Goal: Transaction & Acquisition: Purchase product/service

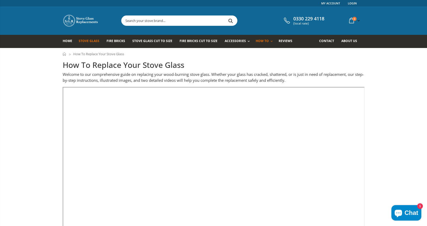
click at [92, 41] on span "Stove Glass" at bounding box center [89, 41] width 21 height 4
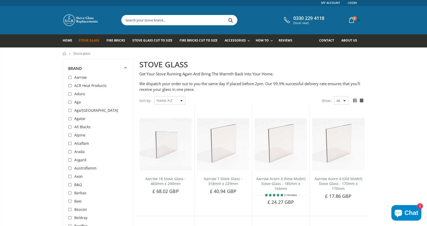
scroll to position [2, 0]
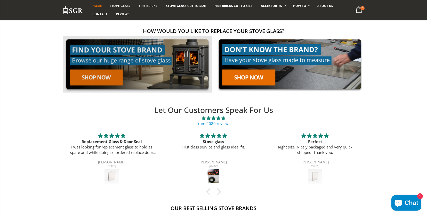
scroll to position [111, 0]
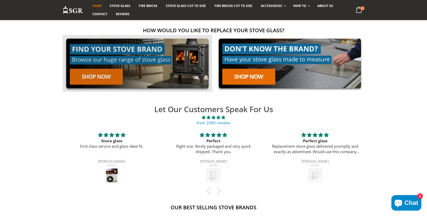
click at [110, 60] on link at bounding box center [137, 63] width 149 height 57
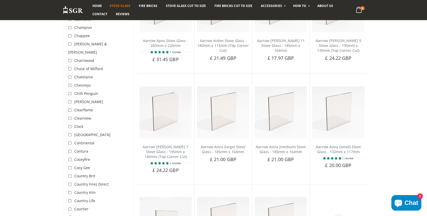
scroll to position [369, 0]
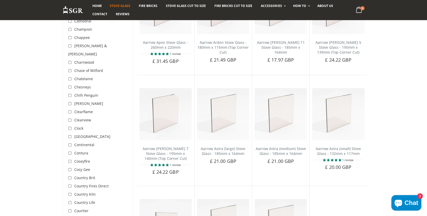
click at [76, 118] on span "Clearview" at bounding box center [82, 120] width 17 height 5
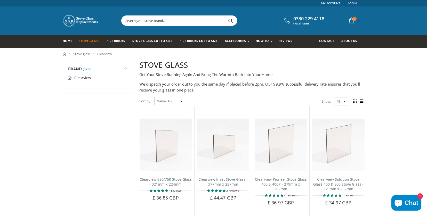
click at [70, 81] on input "checkbox" at bounding box center [70, 78] width 5 height 5
checkbox input "false"
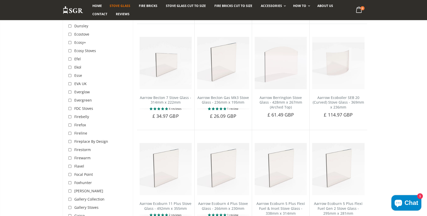
scroll to position [642, 0]
drag, startPoint x: 77, startPoint y: 52, endPoint x: 73, endPoint y: 61, distance: 9.8
click at [77, 57] on span "Efel" at bounding box center [77, 59] width 6 height 5
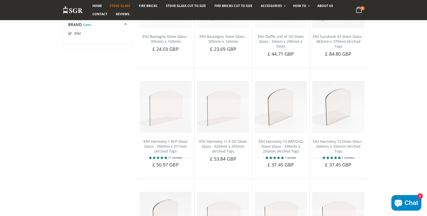
scroll to position [143, 0]
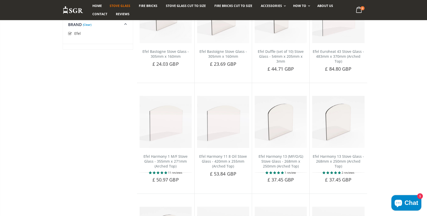
click at [126, 24] on icon at bounding box center [126, 24] width 6 height 6
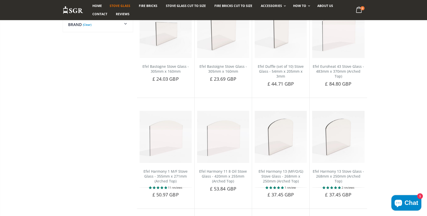
scroll to position [108, 0]
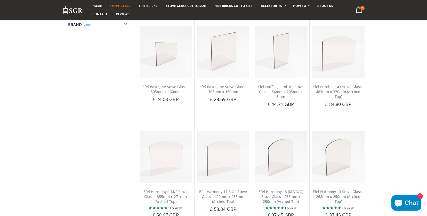
drag, startPoint x: 74, startPoint y: 25, endPoint x: 78, endPoint y: 25, distance: 3.6
click at [74, 25] on span "Brand" at bounding box center [75, 24] width 14 height 5
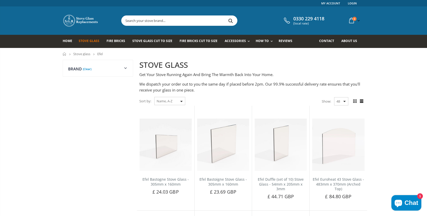
scroll to position [0, 0]
click at [87, 70] on link "(Clear)" at bounding box center [87, 68] width 9 height 1
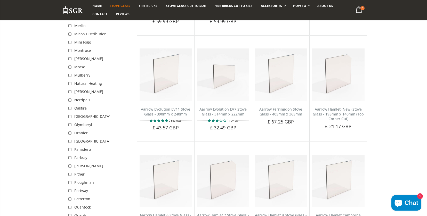
scroll to position [1168, 0]
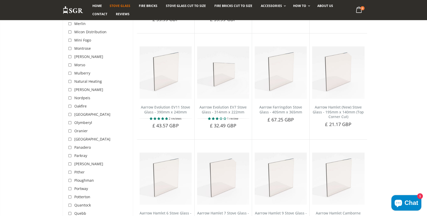
click at [70, 88] on input "checkbox" at bounding box center [70, 90] width 5 height 5
checkbox input "true"
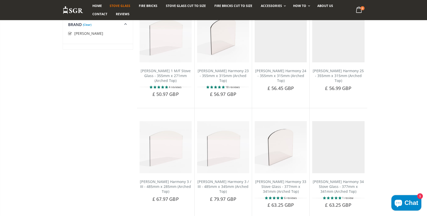
scroll to position [112, 0]
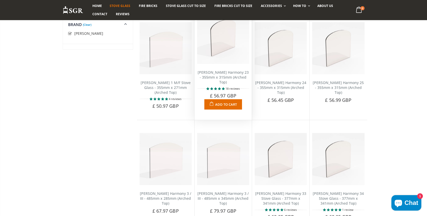
click at [223, 79] on link "[PERSON_NAME] Harmony 23 - 355mm x 315mm (Arched Top)" at bounding box center [223, 77] width 51 height 15
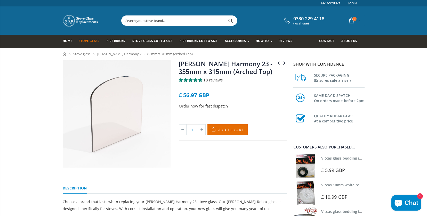
click at [209, 83] on span "18 reviews" at bounding box center [212, 79] width 19 height 5
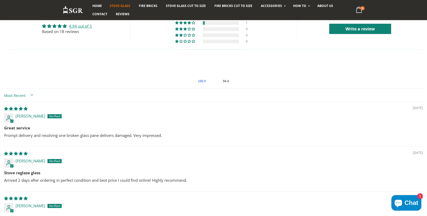
scroll to position [451, 0]
